Goal: Check status: Check status

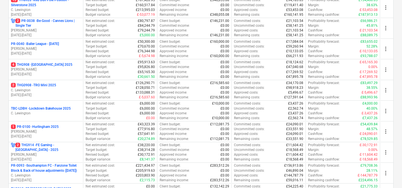
scroll to position [137, 0]
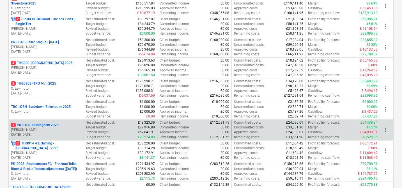
click at [51, 124] on p "1 PR-0100 - Hurlingham 2025" at bounding box center [35, 125] width 48 height 5
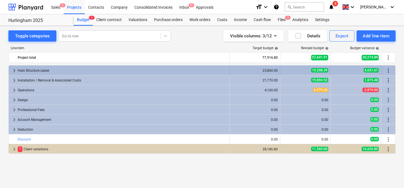
click at [120, 67] on div "Halo Structure Lease" at bounding box center [123, 70] width 210 height 9
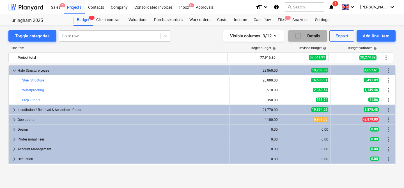
click at [307, 38] on div "Details" at bounding box center [308, 35] width 26 height 7
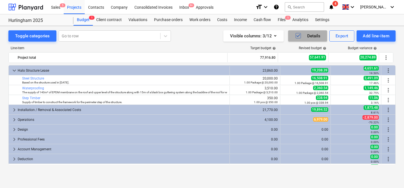
click at [307, 38] on div "Details" at bounding box center [308, 35] width 26 height 7
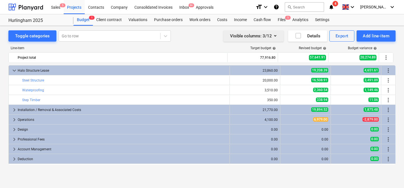
drag, startPoint x: 310, startPoint y: 38, endPoint x: 252, endPoint y: 38, distance: 57.9
click at [252, 38] on div "Visible columns : 3/12 Details Export Add line-item" at bounding box center [297, 35] width 198 height 11
click at [169, 21] on div "Purchase orders" at bounding box center [168, 19] width 35 height 11
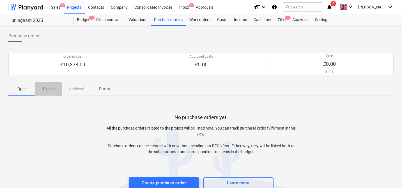
click at [50, 91] on p "Closed" at bounding box center [48, 89] width 13 height 6
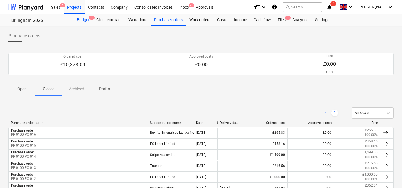
click at [90, 20] on span "1" at bounding box center [92, 18] width 6 height 4
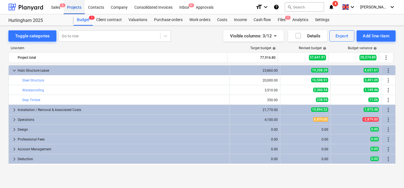
click at [74, 10] on div "Projects" at bounding box center [74, 7] width 21 height 14
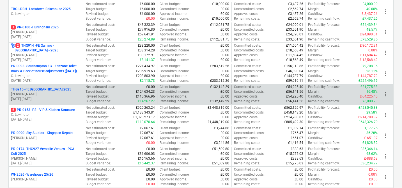
scroll to position [245, 0]
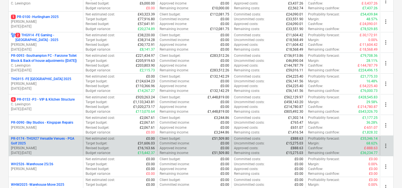
click at [45, 144] on p "PR-0174 - THG927 Versatile Venues - PGA Golf 2025" at bounding box center [46, 141] width 70 height 10
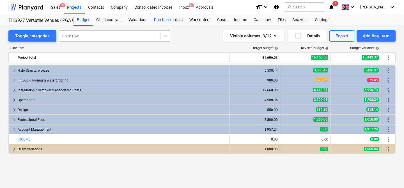
click at [164, 22] on div "Purchase orders" at bounding box center [168, 19] width 35 height 11
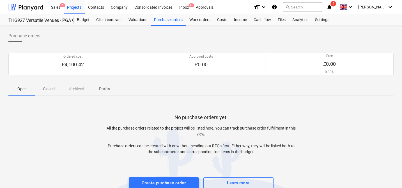
scroll to position [10, 0]
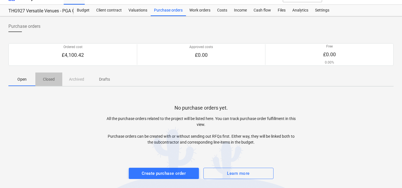
click at [58, 76] on span "Closed" at bounding box center [48, 79] width 27 height 9
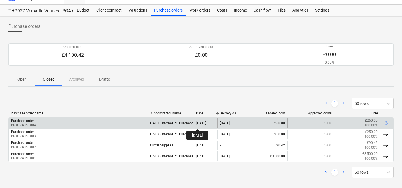
click at [202, 124] on div "[DATE]" at bounding box center [202, 123] width 10 height 4
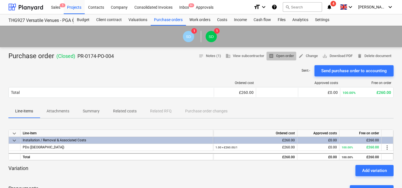
click at [280, 57] on span "receipt Open order" at bounding box center [281, 56] width 25 height 6
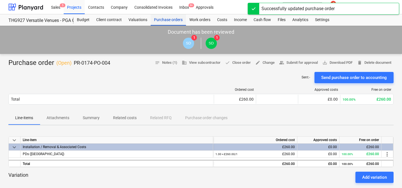
click at [162, 22] on div "Purchase orders" at bounding box center [168, 19] width 35 height 11
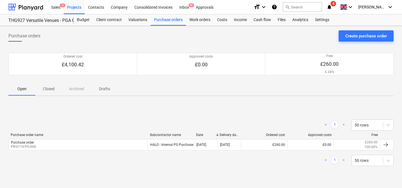
scroll to position [6, 0]
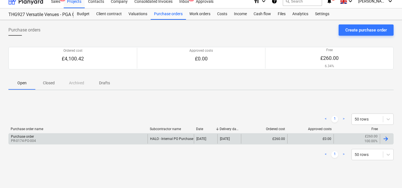
click at [387, 139] on div at bounding box center [386, 138] width 7 height 7
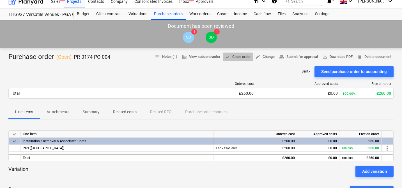
click at [239, 54] on span "done Close order" at bounding box center [238, 57] width 26 height 6
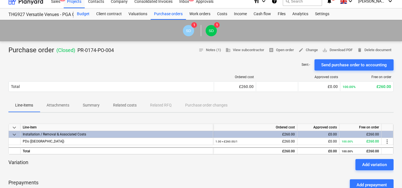
click at [88, 15] on div "Budget" at bounding box center [83, 13] width 19 height 11
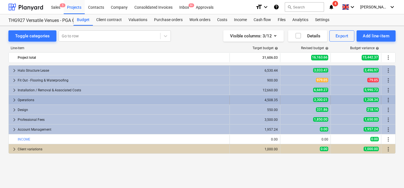
click at [16, 100] on span "keyboard_arrow_right" at bounding box center [14, 100] width 7 height 7
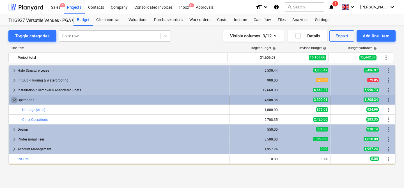
click at [16, 100] on span "keyboard_arrow_down" at bounding box center [14, 100] width 7 height 7
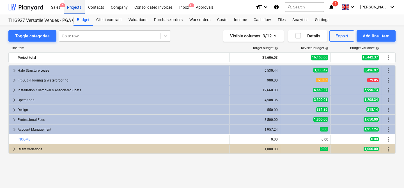
click at [81, 5] on div "Projects" at bounding box center [74, 7] width 21 height 14
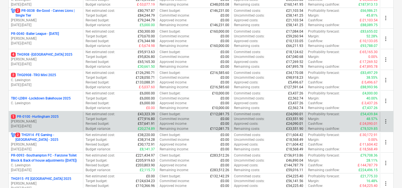
scroll to position [146, 0]
click at [56, 117] on p "1 PR-0100 - Hurlingham 2025" at bounding box center [35, 116] width 48 height 5
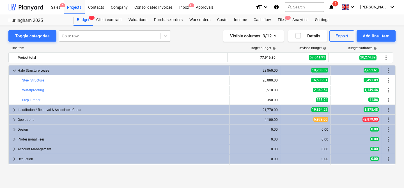
click at [204, 32] on div "Visible columns : 3/12 Details Export Add line-item" at bounding box center [297, 35] width 198 height 11
